Goal: Obtain resource: Obtain resource

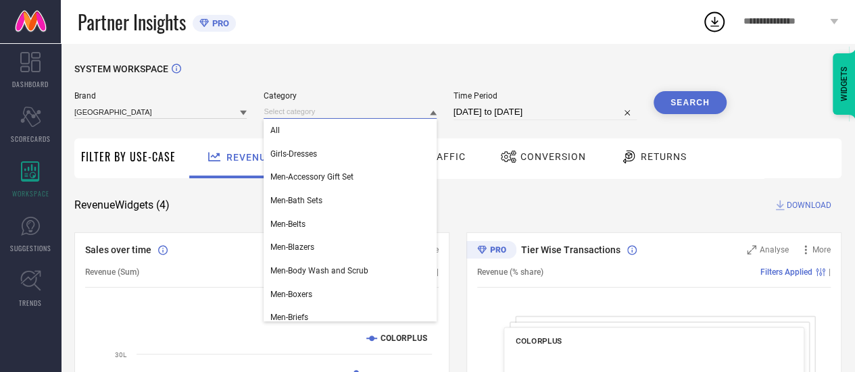
click at [310, 109] on input at bounding box center [350, 112] width 172 height 14
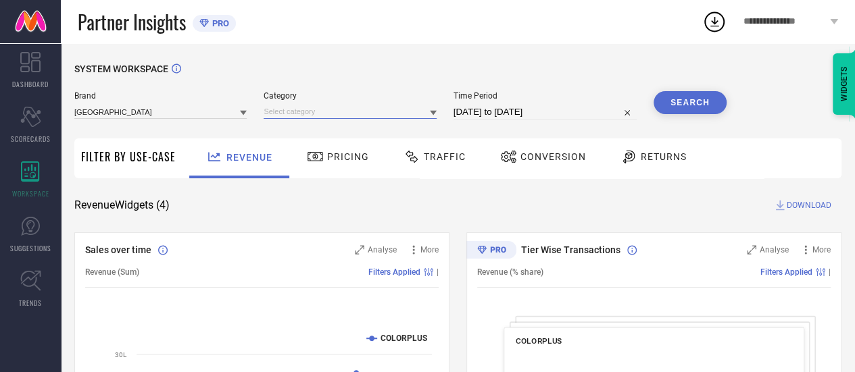
click at [310, 109] on input at bounding box center [350, 112] width 172 height 14
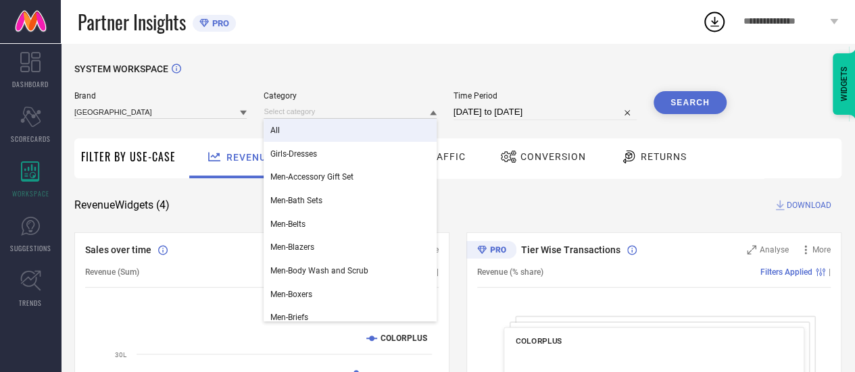
click at [314, 129] on div "All" at bounding box center [350, 130] width 172 height 23
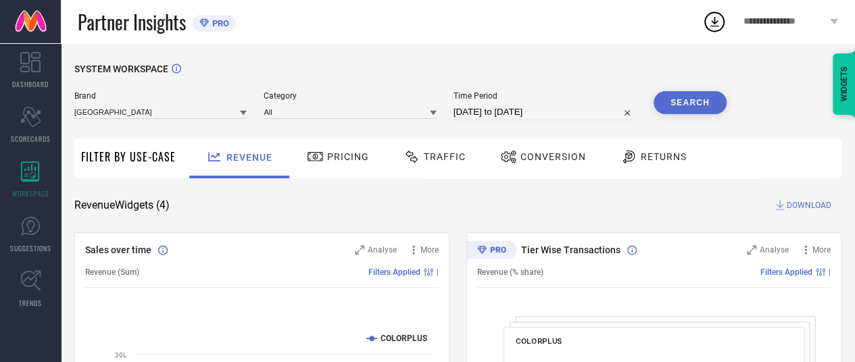
select select "6"
select select "2025"
select select "7"
select select "2025"
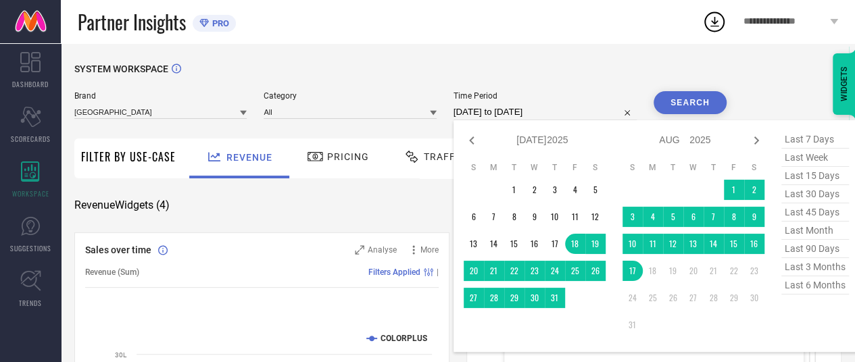
click at [479, 113] on input "[DATE] to [DATE]" at bounding box center [545, 112] width 183 height 16
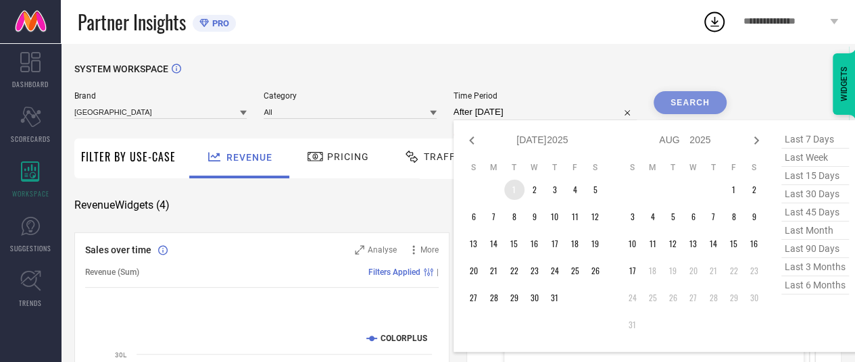
click at [514, 185] on td "1" at bounding box center [514, 190] width 20 height 20
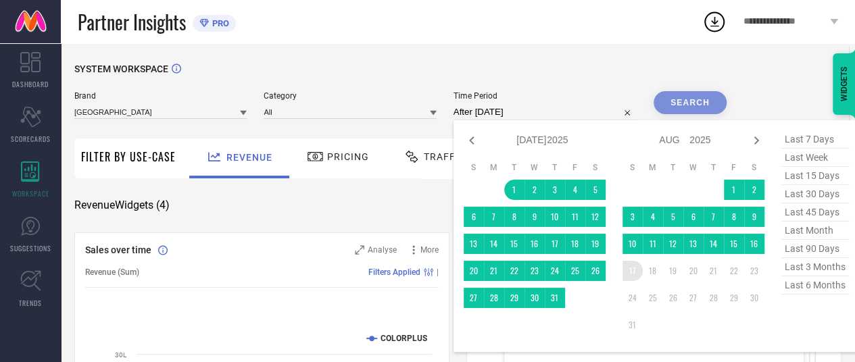
type input "[DATE] to [DATE]"
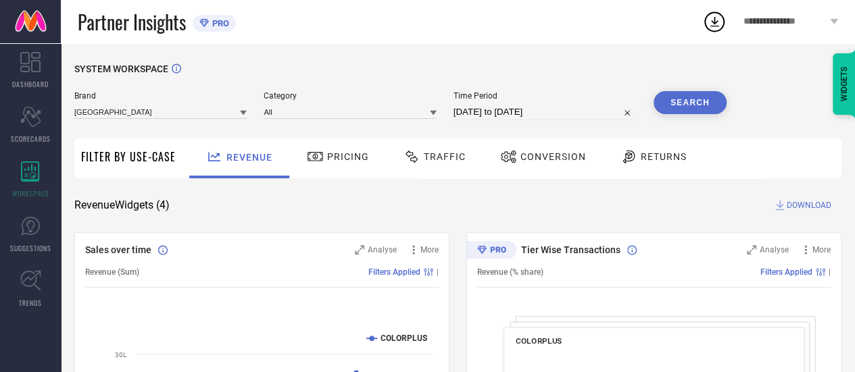
click at [712, 102] on button "Search" at bounding box center [690, 102] width 73 height 23
click at [450, 162] on span "Traffic" at bounding box center [445, 156] width 42 height 11
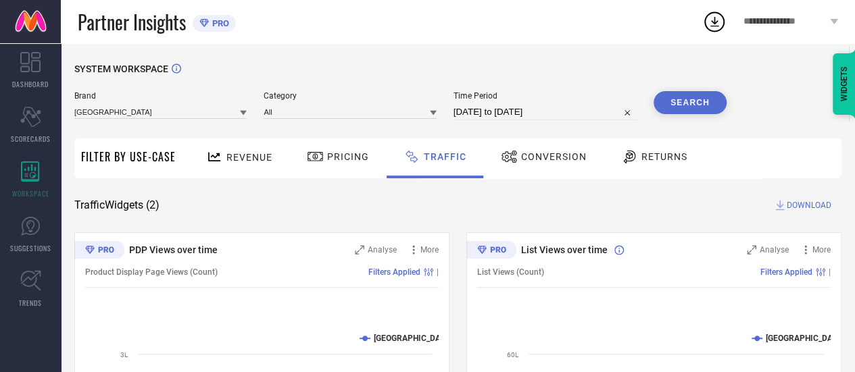
click at [817, 206] on span "DOWNLOAD" at bounding box center [809, 206] width 45 height 14
click at [714, 20] on icon at bounding box center [714, 22] width 9 height 10
click at [546, 67] on div "SYSTEM WORKSPACE" at bounding box center [457, 78] width 767 height 28
click at [722, 22] on icon at bounding box center [714, 21] width 24 height 24
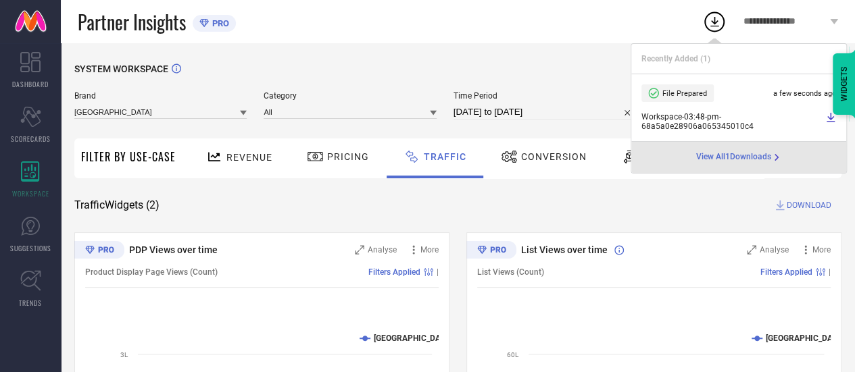
click at [830, 120] on icon at bounding box center [830, 117] width 11 height 11
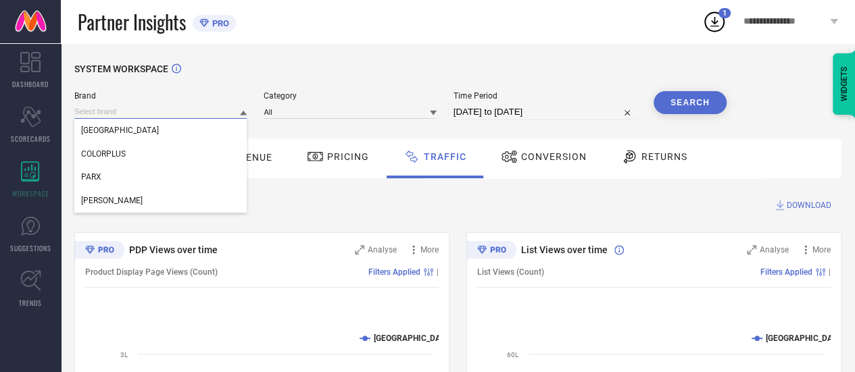
click at [170, 108] on input at bounding box center [160, 112] width 172 height 14
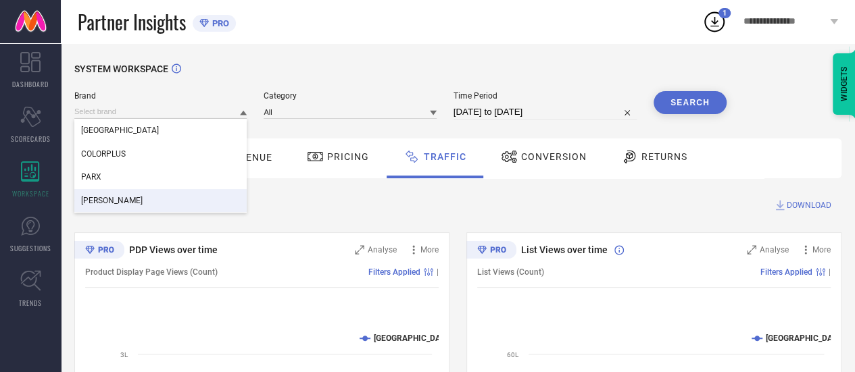
click at [297, 203] on div "Traffic Widgets ( 2 ) DOWNLOAD" at bounding box center [457, 206] width 767 height 14
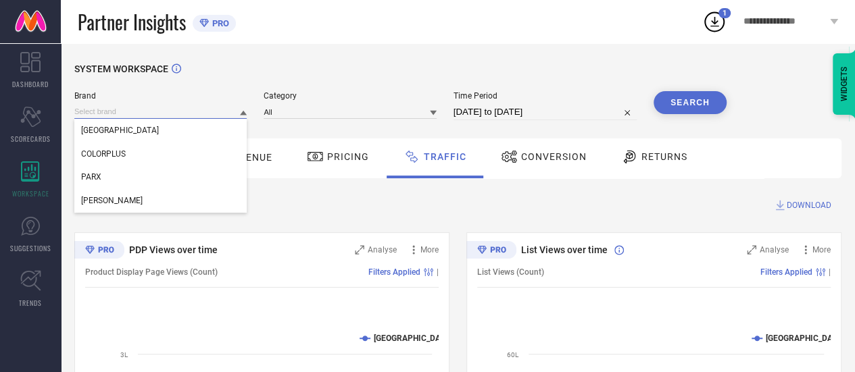
click at [151, 114] on input at bounding box center [160, 112] width 172 height 14
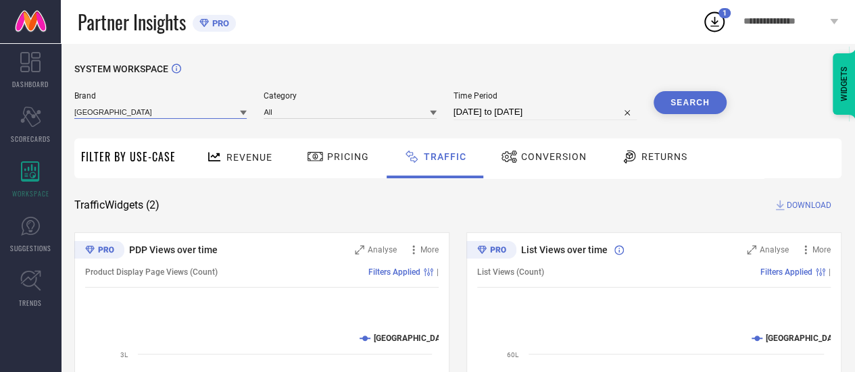
click at [151, 116] on input at bounding box center [160, 112] width 172 height 14
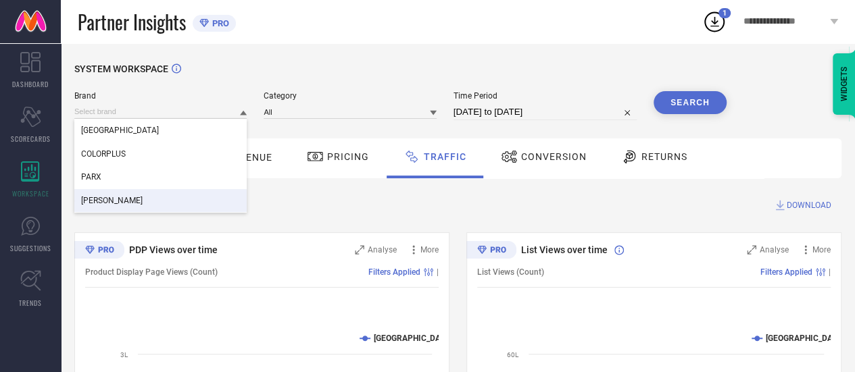
click at [112, 203] on span "[PERSON_NAME]" at bounding box center [112, 200] width 62 height 9
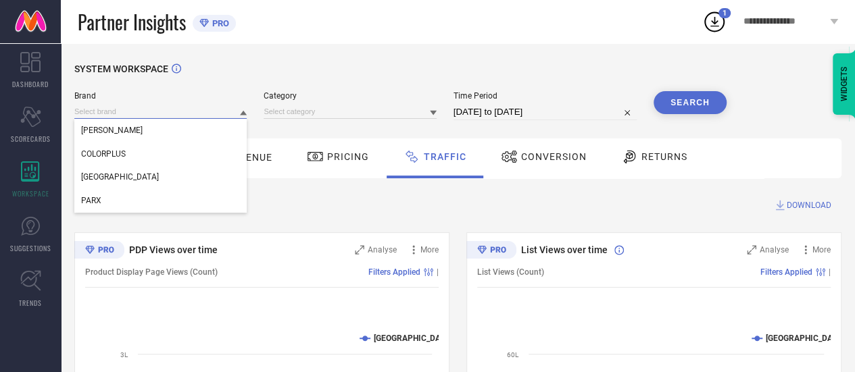
click at [205, 110] on input at bounding box center [160, 112] width 172 height 14
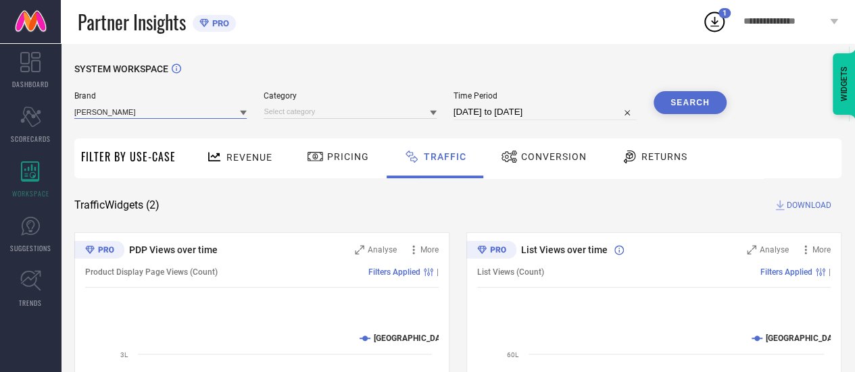
click at [205, 110] on input at bounding box center [160, 112] width 172 height 14
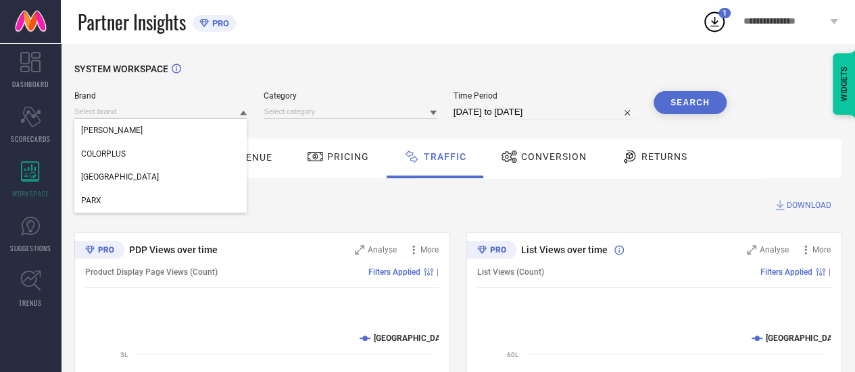
click at [311, 105] on div at bounding box center [350, 111] width 172 height 15
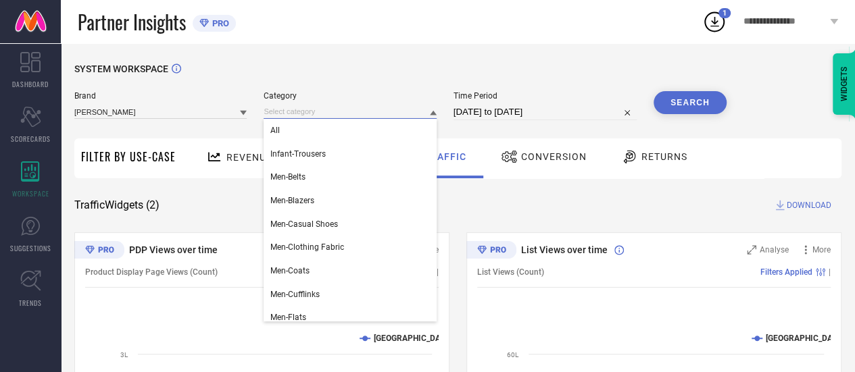
click at [307, 106] on input at bounding box center [350, 112] width 172 height 14
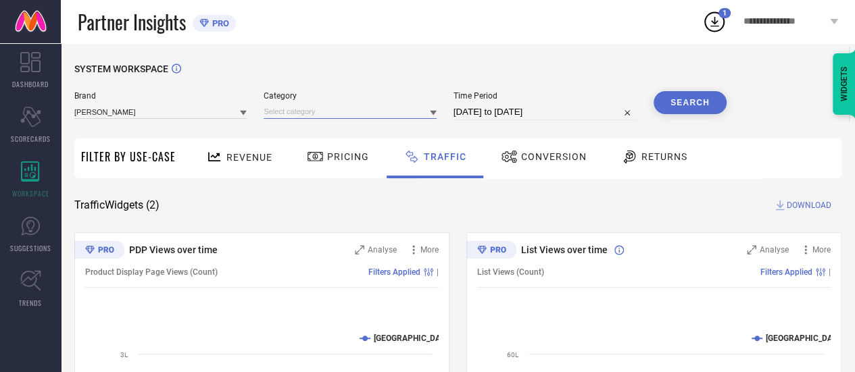
click at [342, 110] on input at bounding box center [350, 112] width 172 height 14
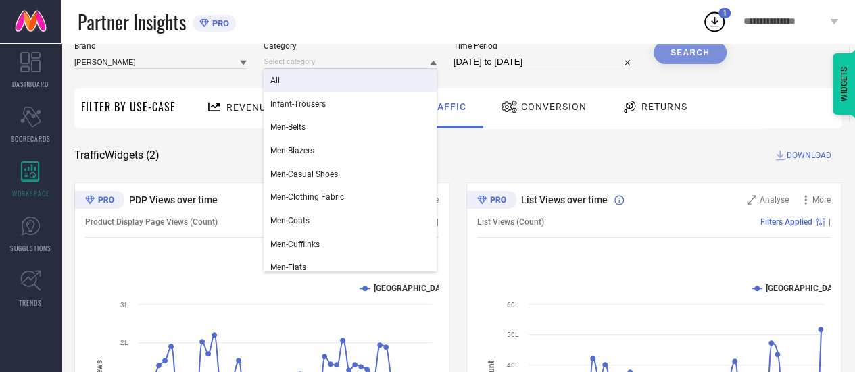
click at [322, 79] on div "All" at bounding box center [350, 80] width 172 height 23
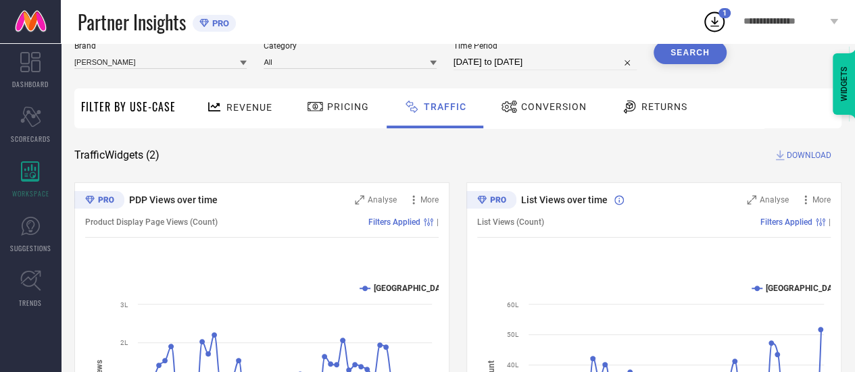
click at [682, 59] on button "Search" at bounding box center [690, 52] width 73 height 23
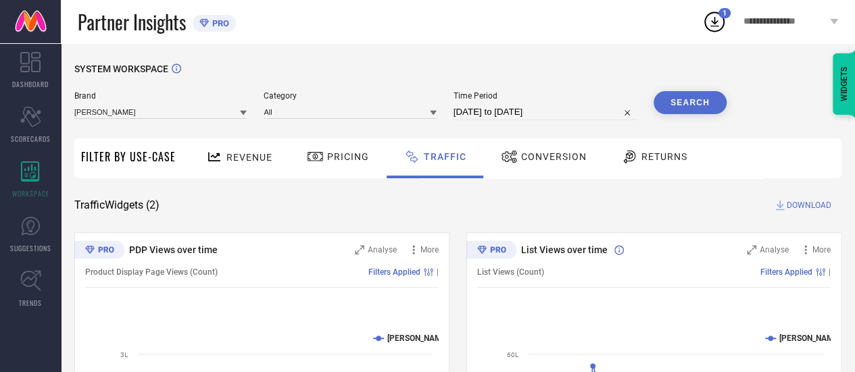
click at [812, 212] on span "DOWNLOAD" at bounding box center [809, 206] width 45 height 14
click at [727, 18] on div "**********" at bounding box center [791, 21] width 128 height 43
click at [721, 19] on icon at bounding box center [714, 21] width 24 height 24
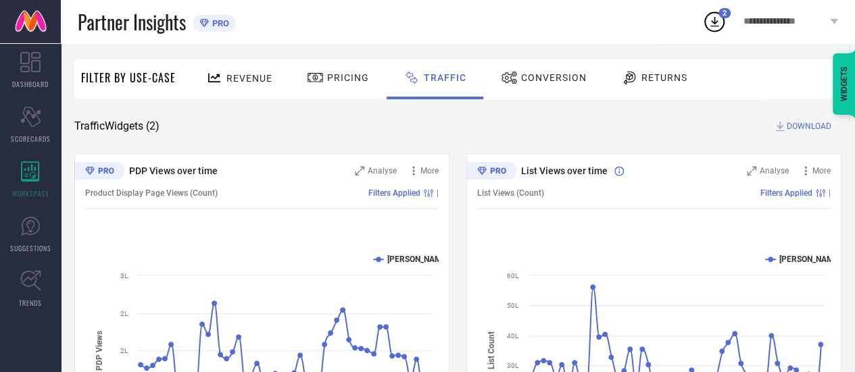
scroll to position [80, 0]
click at [37, 220] on icon at bounding box center [30, 226] width 19 height 19
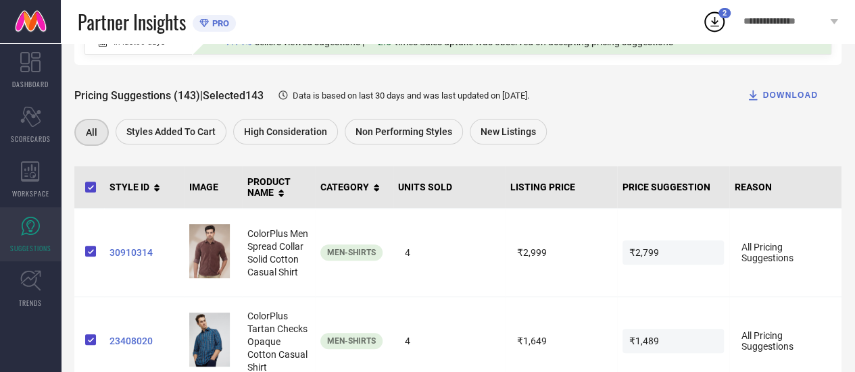
scroll to position [159, 0]
click at [28, 275] on icon at bounding box center [30, 280] width 21 height 21
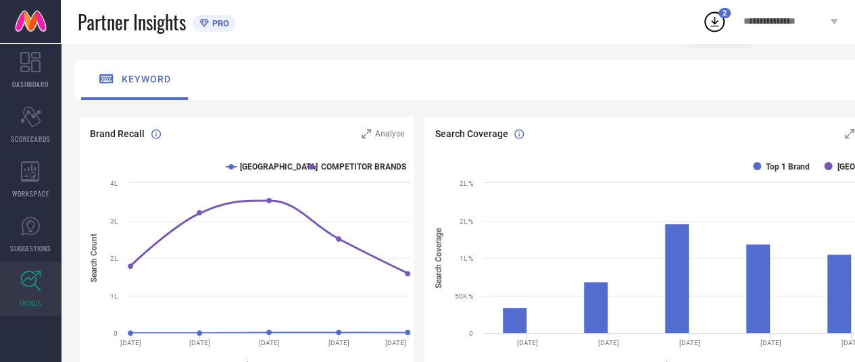
scroll to position [220, 0]
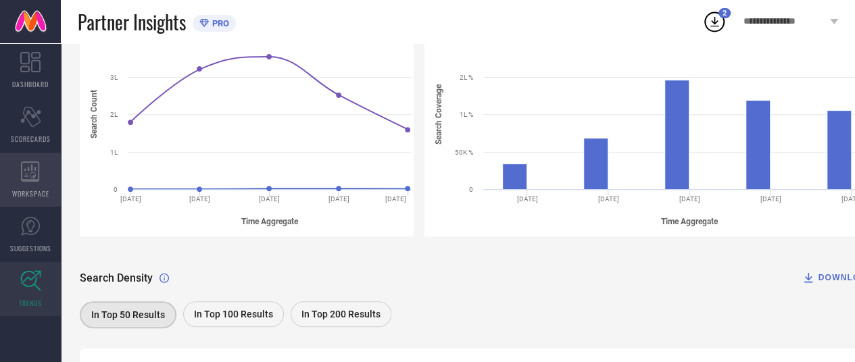
click at [18, 164] on div "WORKSPACE" at bounding box center [30, 180] width 61 height 54
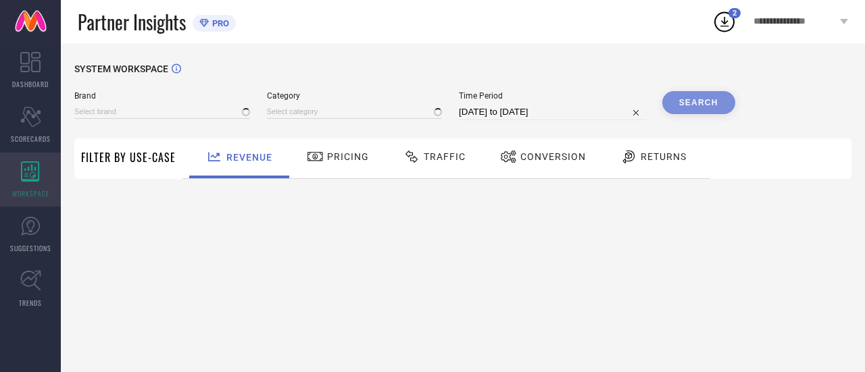
type input "COLORPLUS"
type input "All"
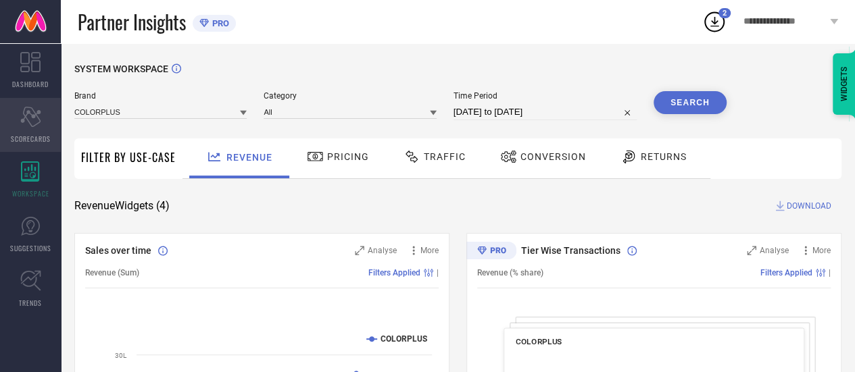
click at [20, 122] on icon "Scorecard" at bounding box center [30, 117] width 21 height 20
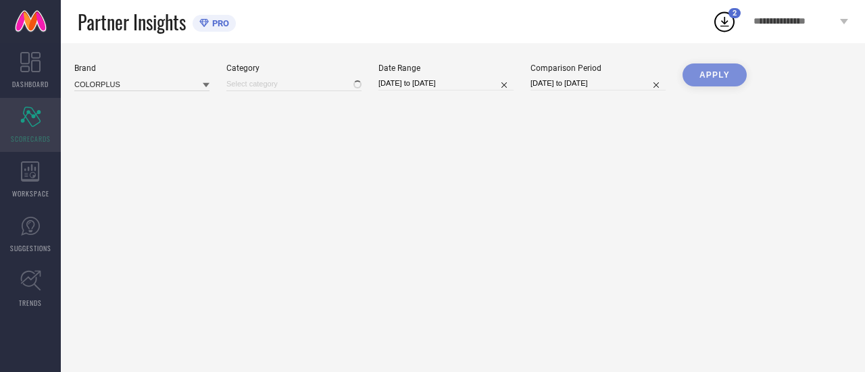
type input "All"
